Goal: Check status: Check status

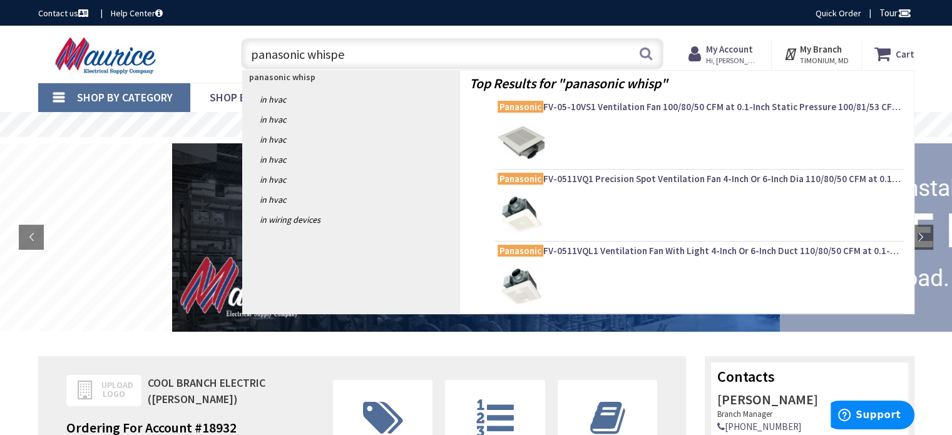
type input "panasonic whisper"
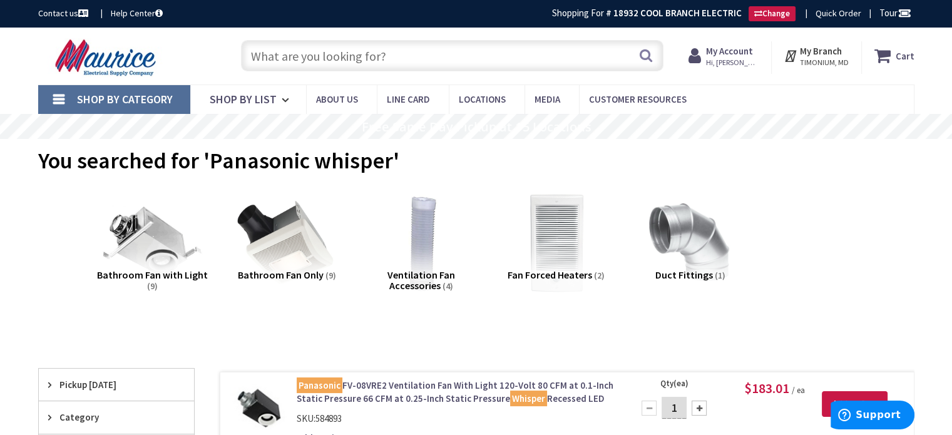
click at [723, 60] on span "Hi, [PERSON_NAME]" at bounding box center [732, 63] width 53 height 10
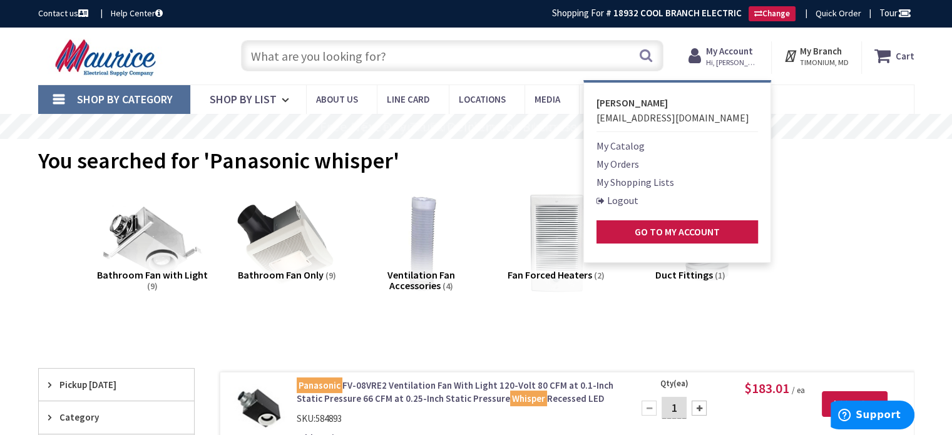
click at [624, 164] on link "My Orders" at bounding box center [617, 163] width 43 height 15
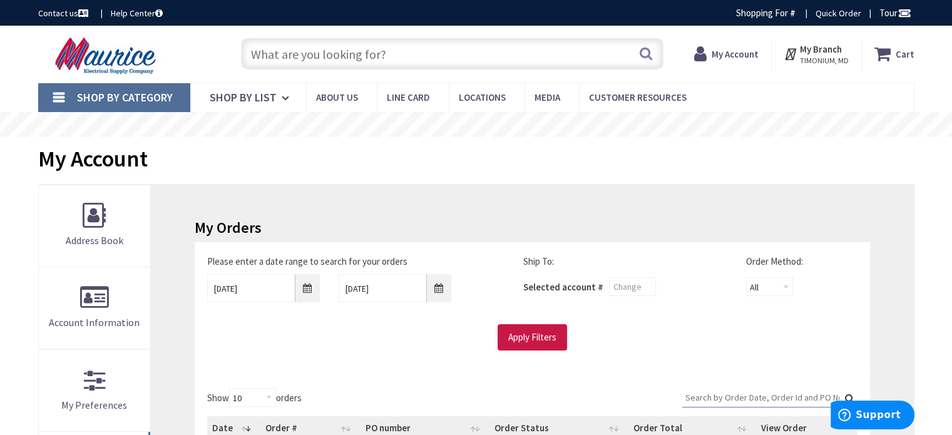
click at [266, 150] on div "My Account" at bounding box center [476, 160] width 876 height 47
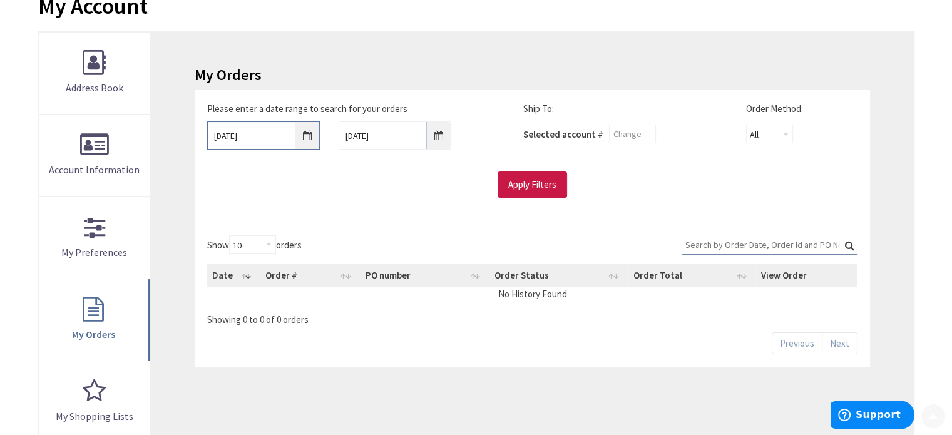
click at [264, 135] on input "10/1/2025" at bounding box center [263, 135] width 113 height 28
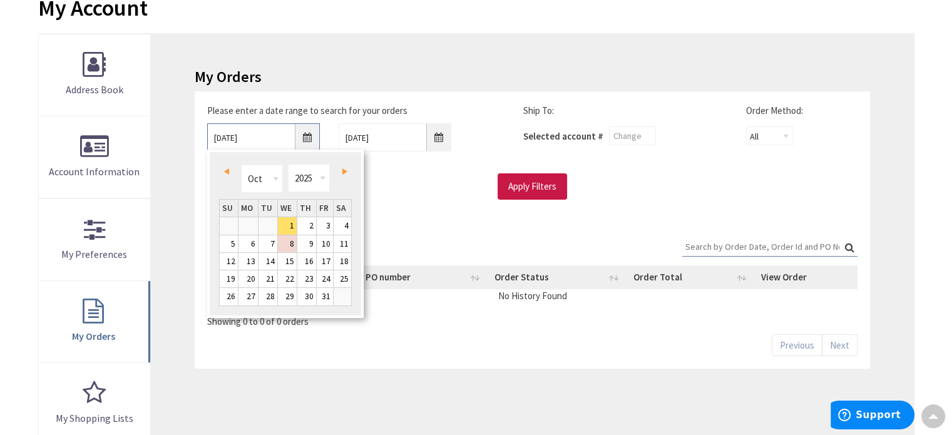
scroll to position [154, 0]
click at [226, 171] on span "Prev" at bounding box center [226, 170] width 5 height 6
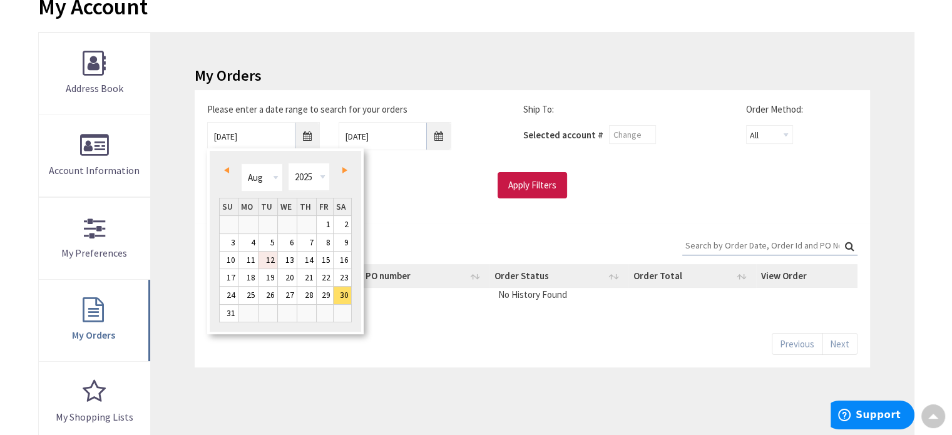
click at [273, 261] on link "12" at bounding box center [267, 259] width 19 height 17
type input "08/12/2025"
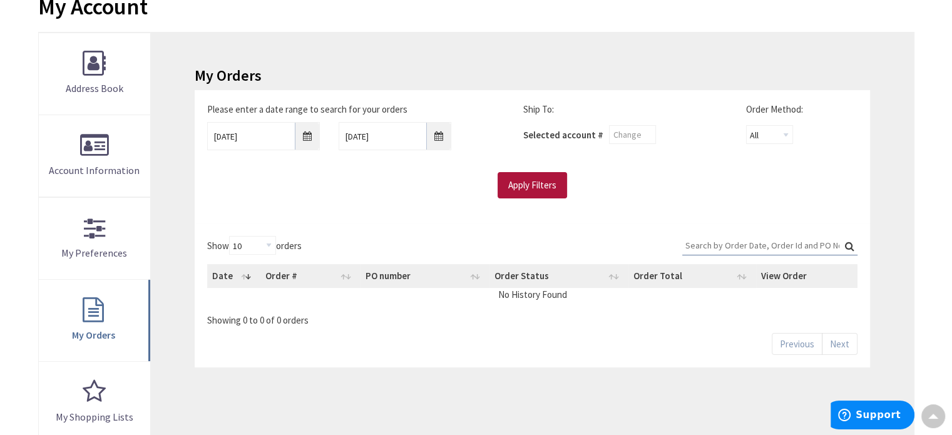
click at [528, 185] on input "Apply Filters" at bounding box center [531, 185] width 69 height 26
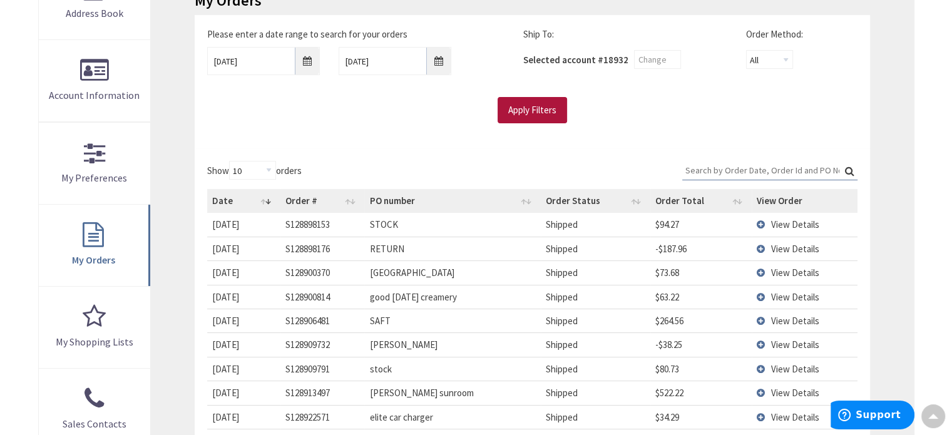
scroll to position [283, 0]
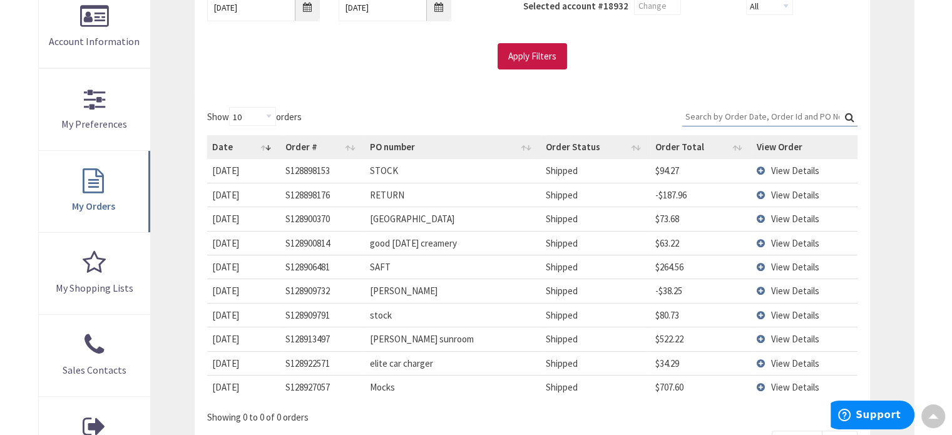
click at [751, 119] on input "Search:" at bounding box center [769, 116] width 175 height 19
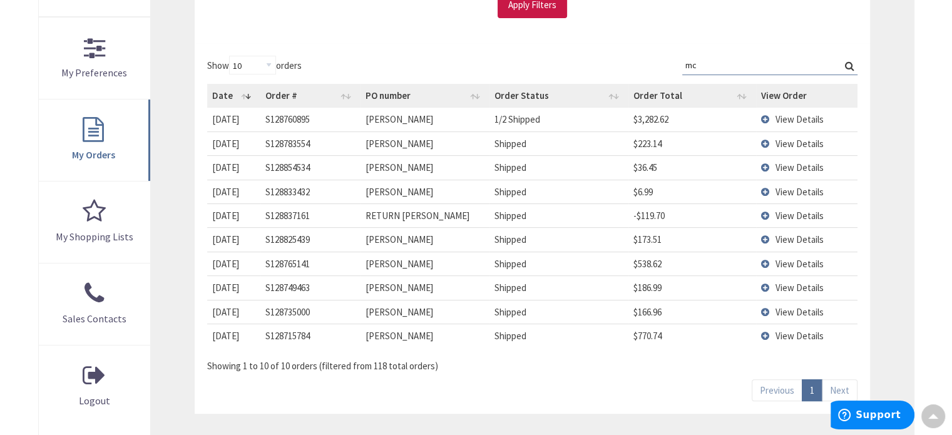
scroll to position [333, 0]
type input "mc"
click at [787, 335] on span "View Details" at bounding box center [799, 336] width 48 height 12
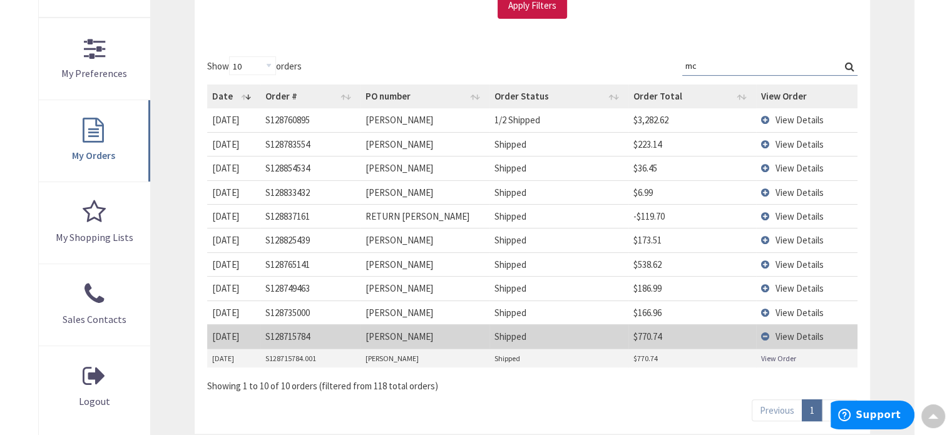
click at [773, 355] on link "View Order" at bounding box center [778, 358] width 35 height 11
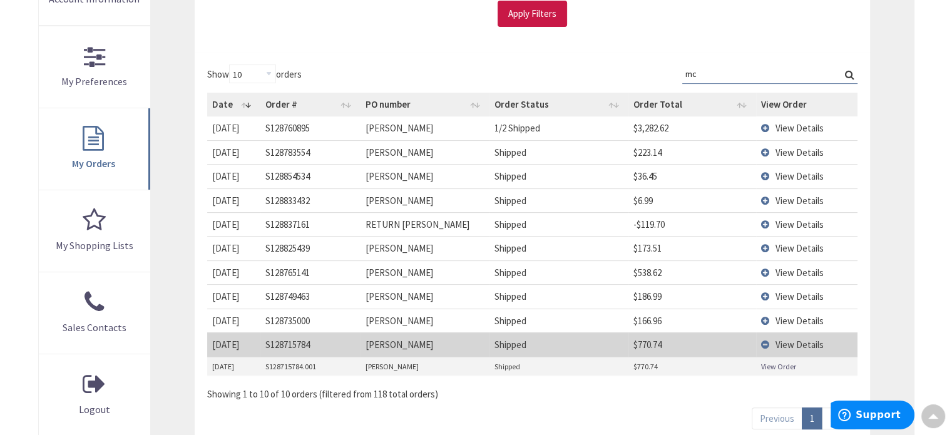
scroll to position [326, 0]
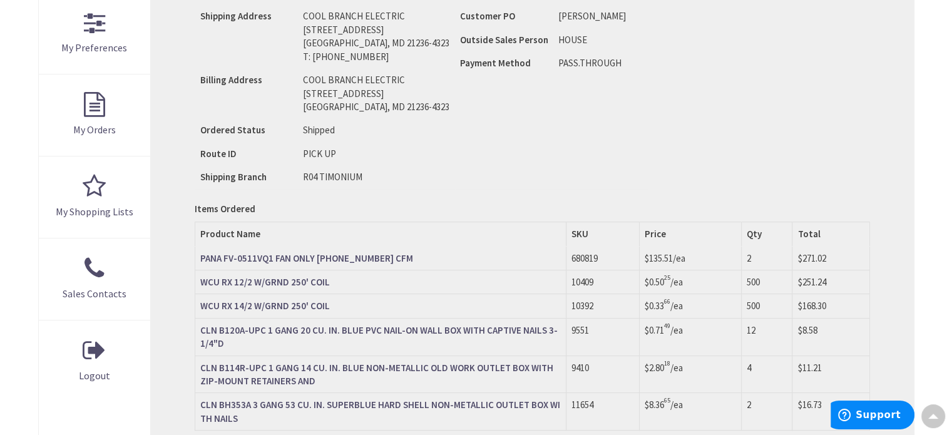
scroll to position [314, 0]
